Goal: Find specific page/section: Find specific page/section

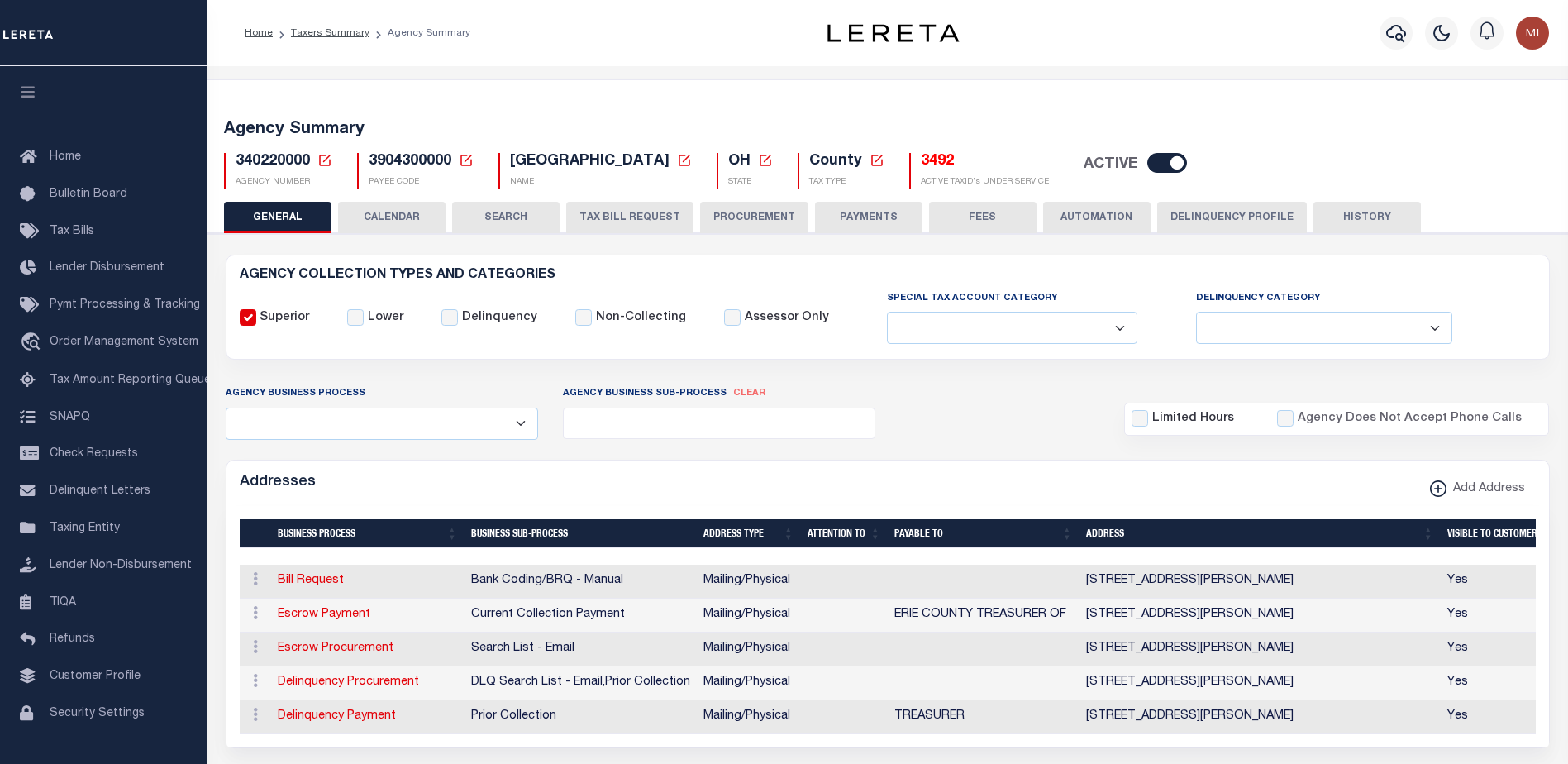
select select
click at [337, 28] on link "Taxers Summary" at bounding box center [329, 33] width 78 height 10
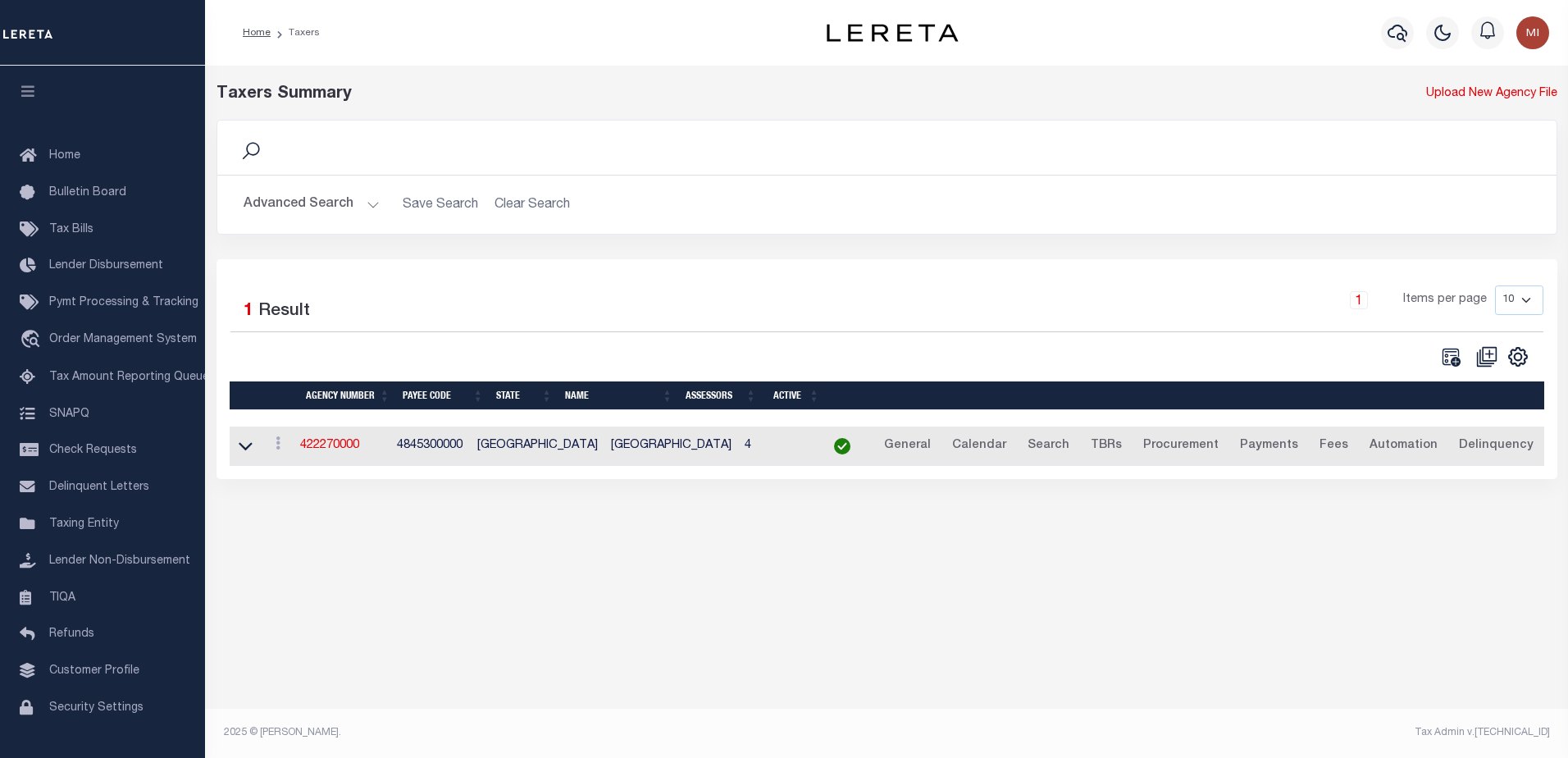
click at [305, 212] on button "Advanced Search" at bounding box center [311, 204] width 136 height 32
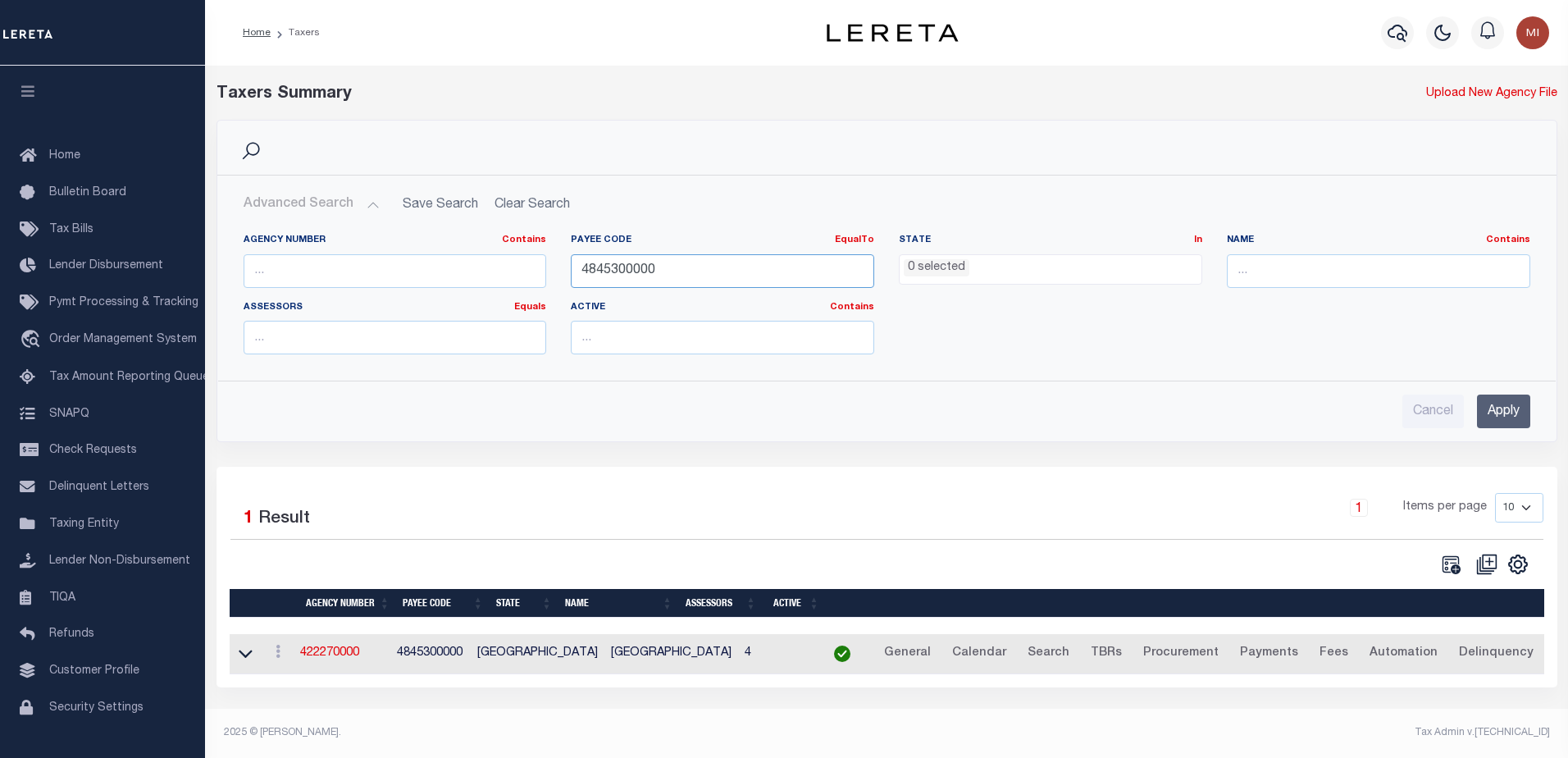
drag, startPoint x: 704, startPoint y: 275, endPoint x: 533, endPoint y: 278, distance: 171.0
click at [533, 278] on div "Agency Number Contains Contains Is Payee Code EqualTo Equals Is Not Equal To Is…" at bounding box center [887, 300] width 1311 height 133
paste input "2"
type input "4842300000"
click at [1500, 408] on input "Apply" at bounding box center [1503, 411] width 53 height 33
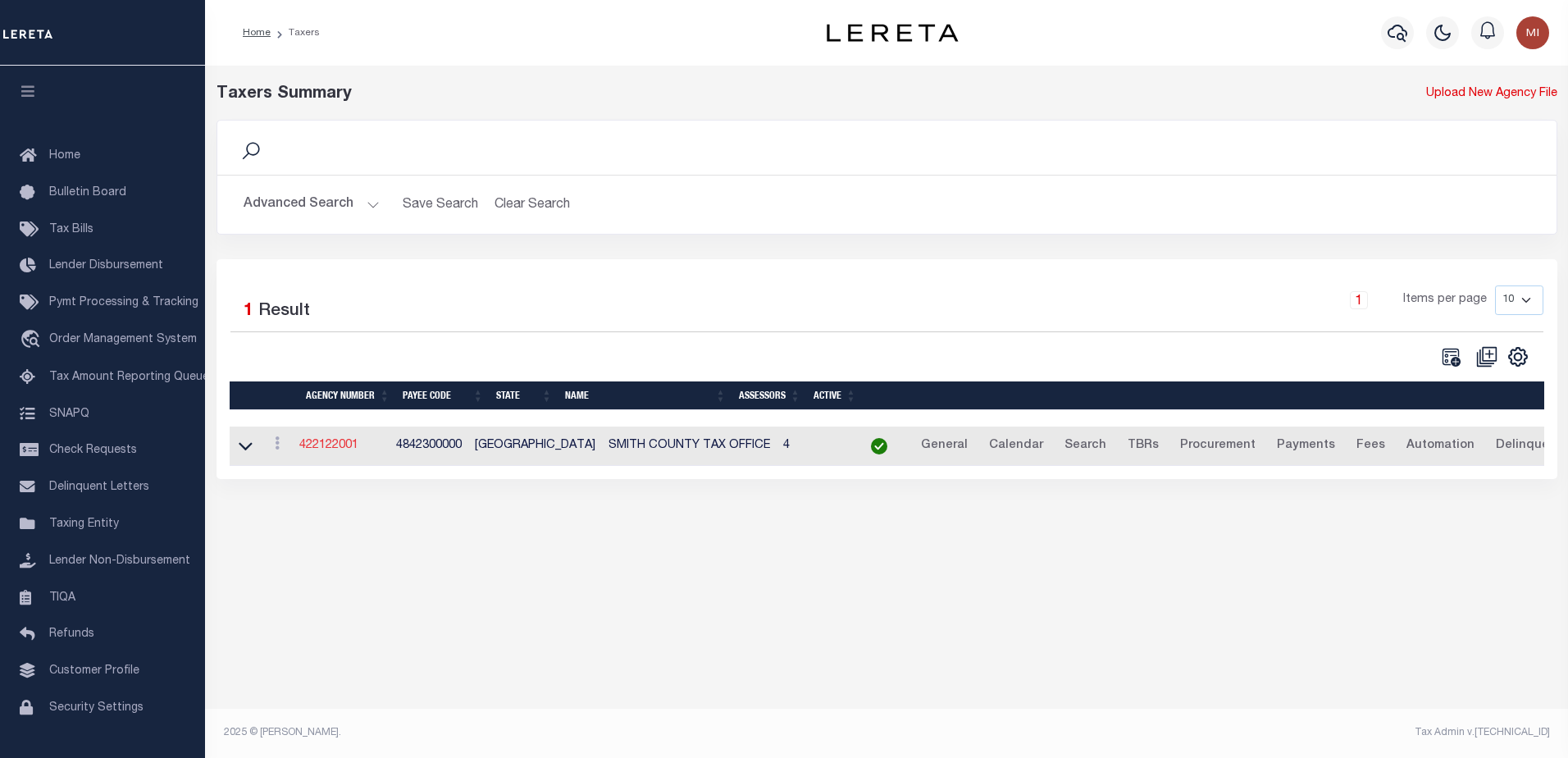
click at [343, 451] on link "422122001" at bounding box center [328, 445] width 59 height 12
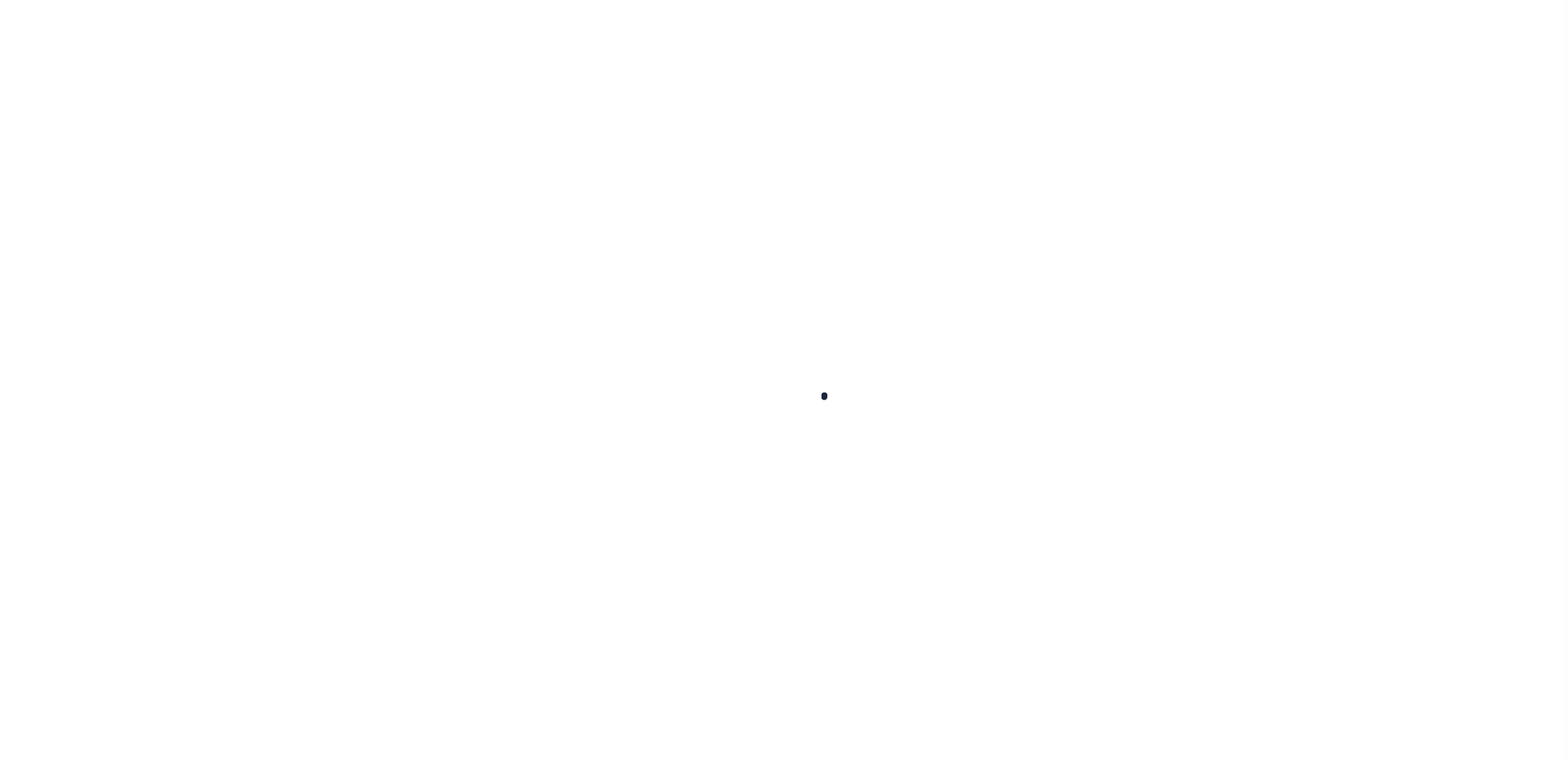
select select
checkbox input "false"
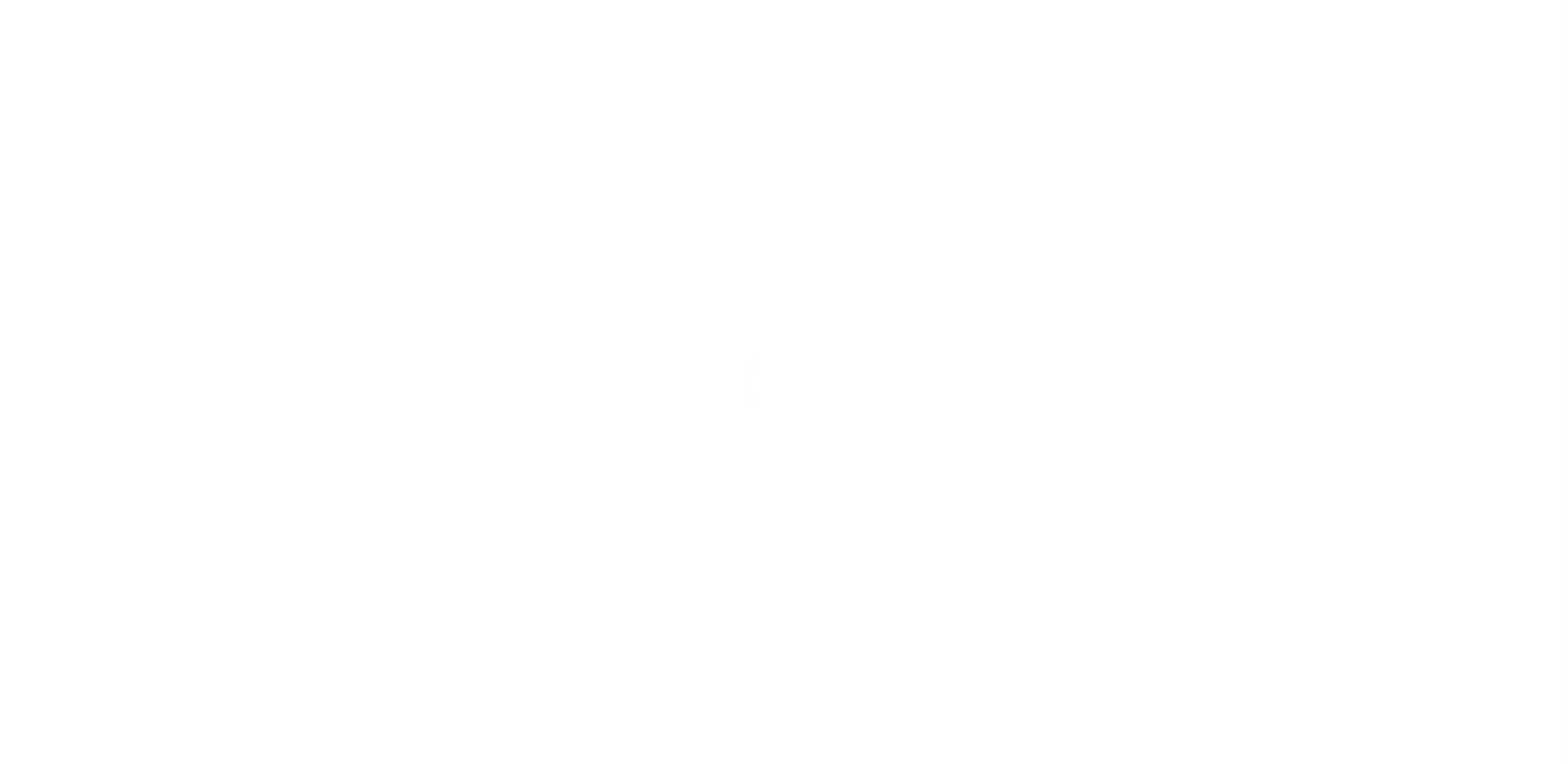
checkbox input "false"
type input "4842300000"
select select
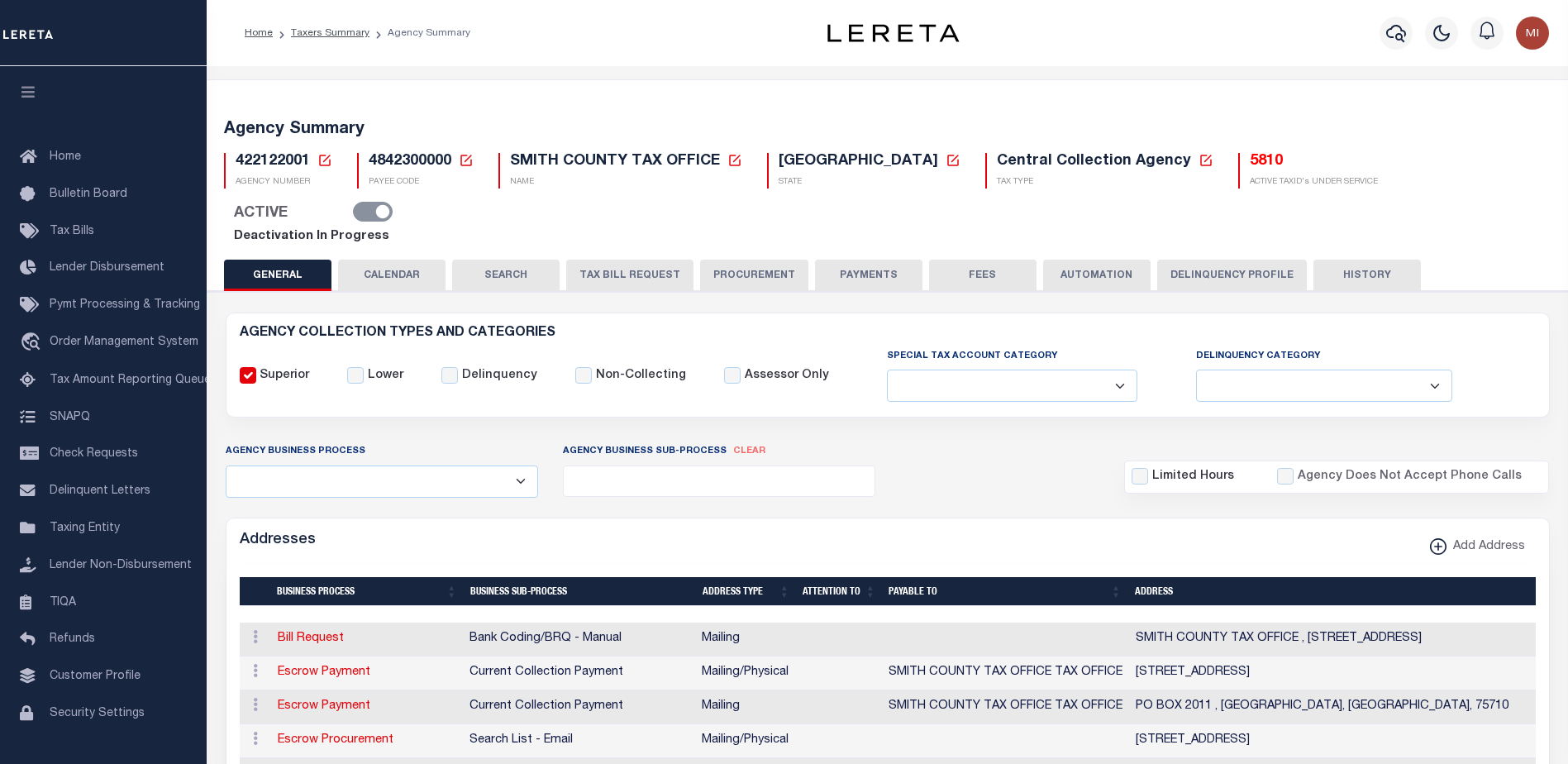
click at [389, 230] on link "Deactivation In Progress" at bounding box center [311, 236] width 155 height 13
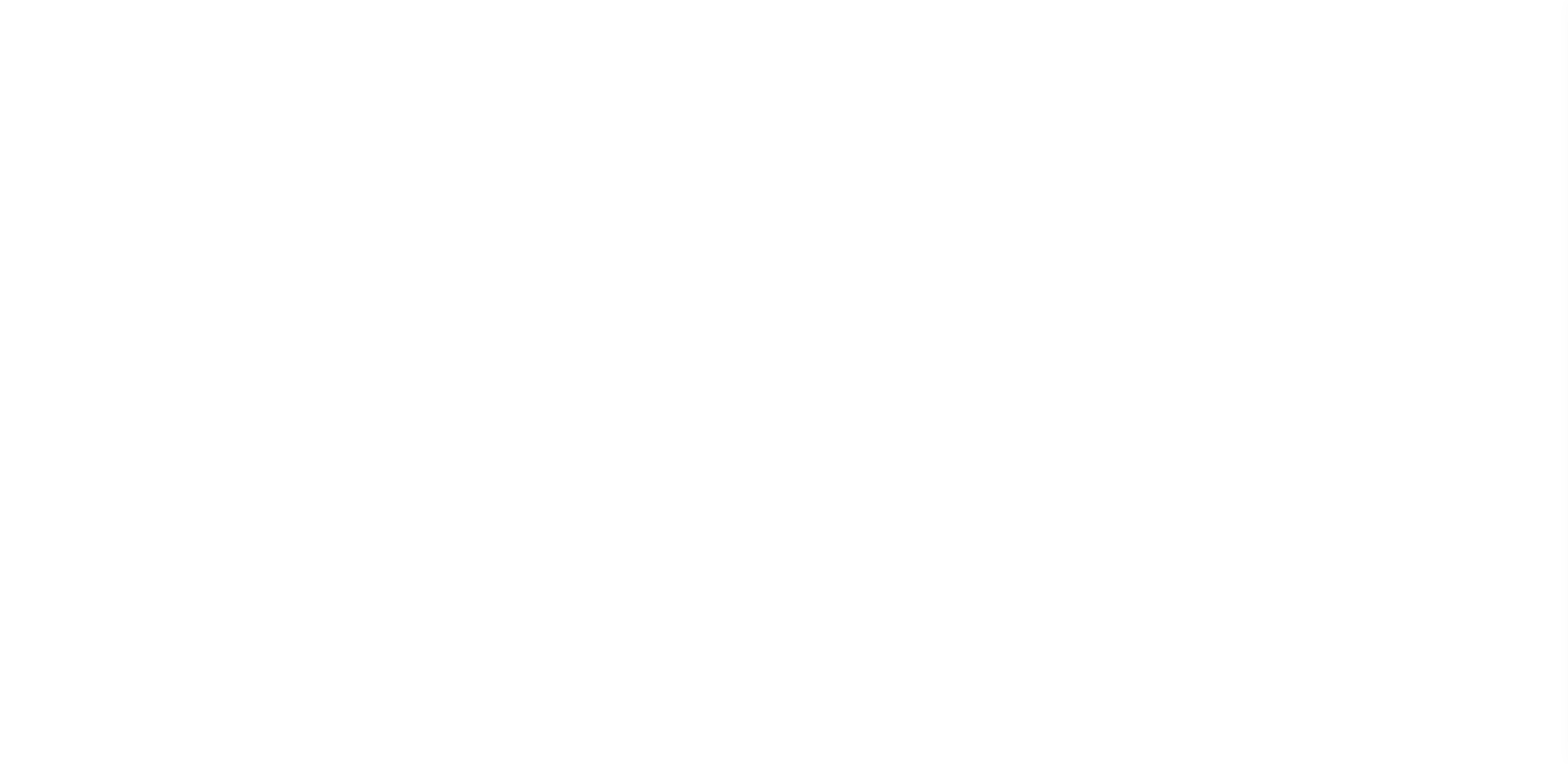
select select
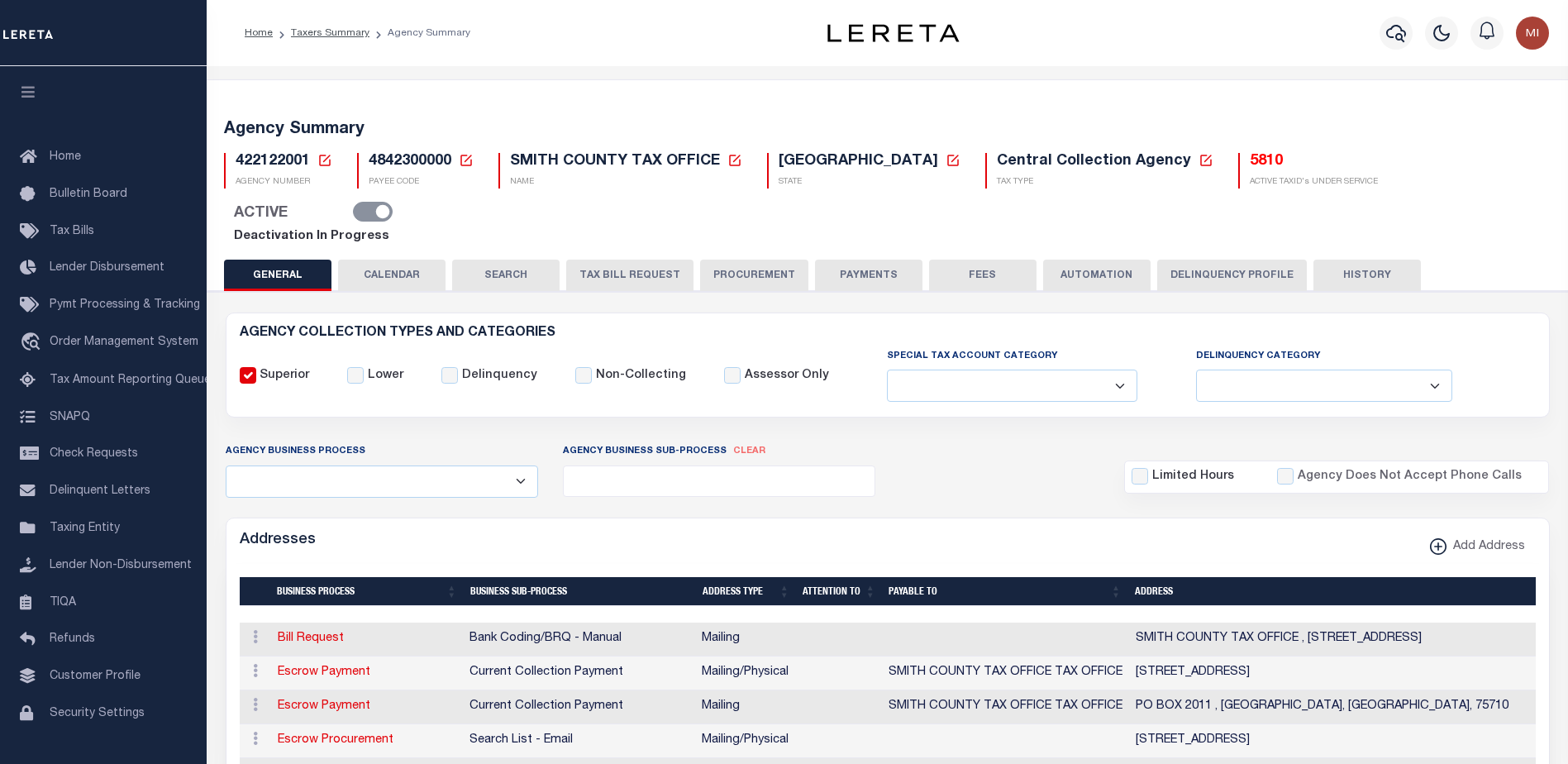
click at [389, 202] on div "ACTIVE" at bounding box center [306, 213] width 165 height 24
